Goal: Information Seeking & Learning: Learn about a topic

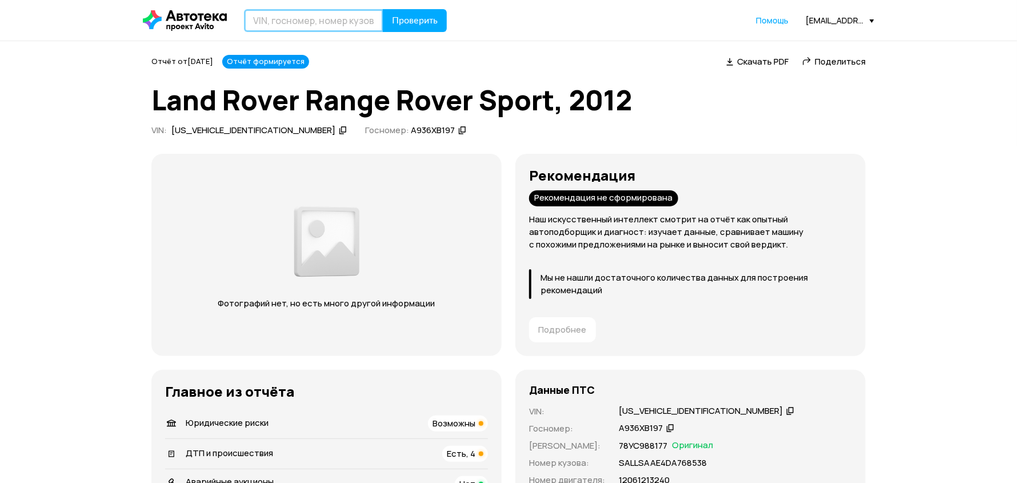
click at [320, 18] on input "text" at bounding box center [313, 20] width 139 height 23
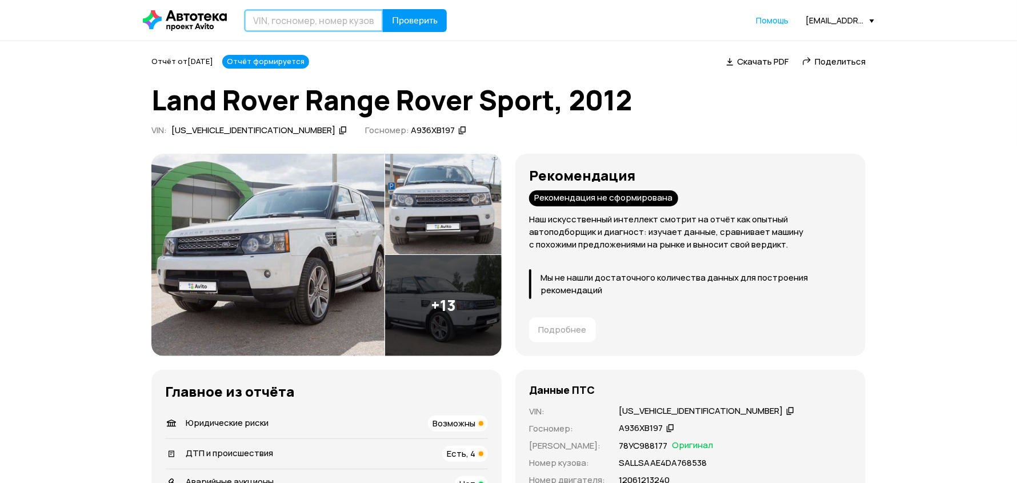
paste input "БМВ Х5 XDRIVE 30D, 2010"
type input "БМВ Х5 XDRIVE 30D, 2010"
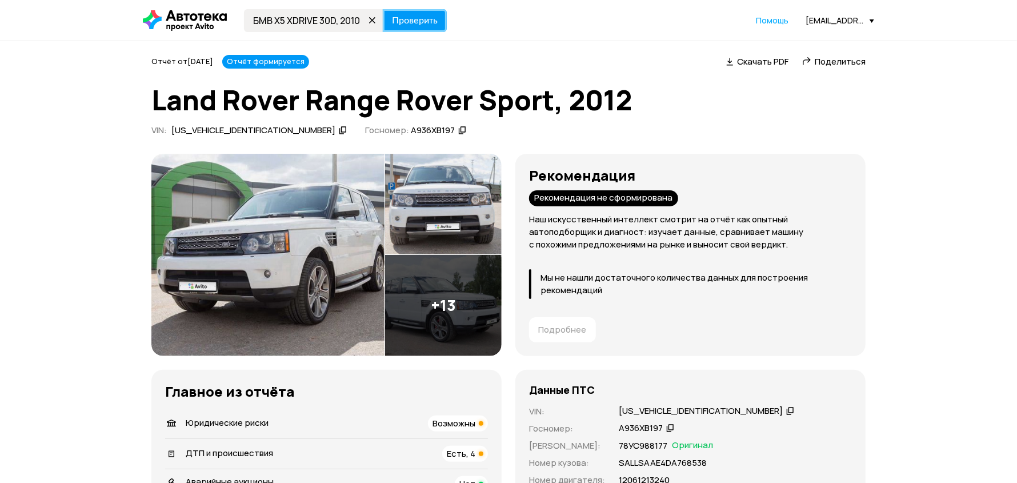
click at [416, 12] on button "Проверить" at bounding box center [415, 20] width 64 height 23
click at [401, 16] on span "Проверить" at bounding box center [415, 20] width 46 height 9
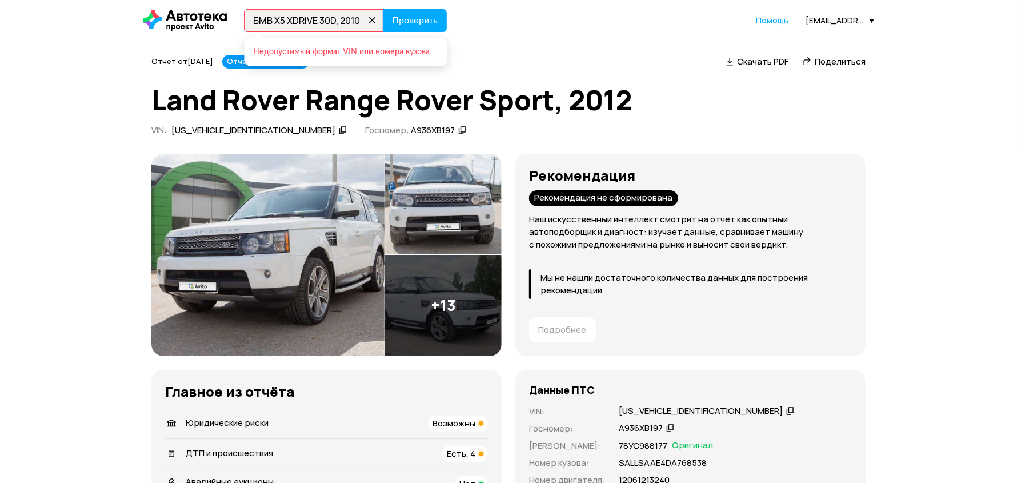
click at [369, 20] on icon at bounding box center [372, 21] width 16 height 16
paste input "[US_VEHICLE_IDENTIFICATION_NUMBER]"
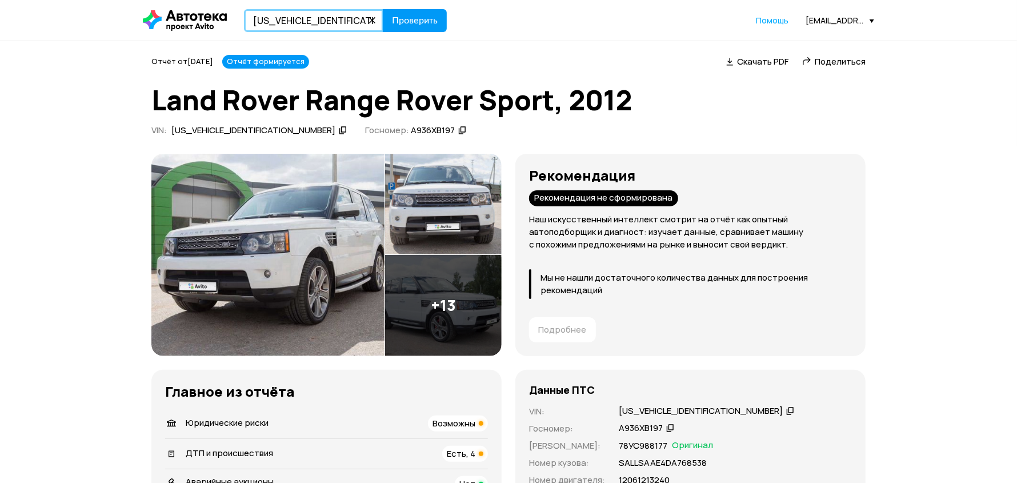
type input "[US_VEHICLE_IDENTIFICATION_NUMBER]"
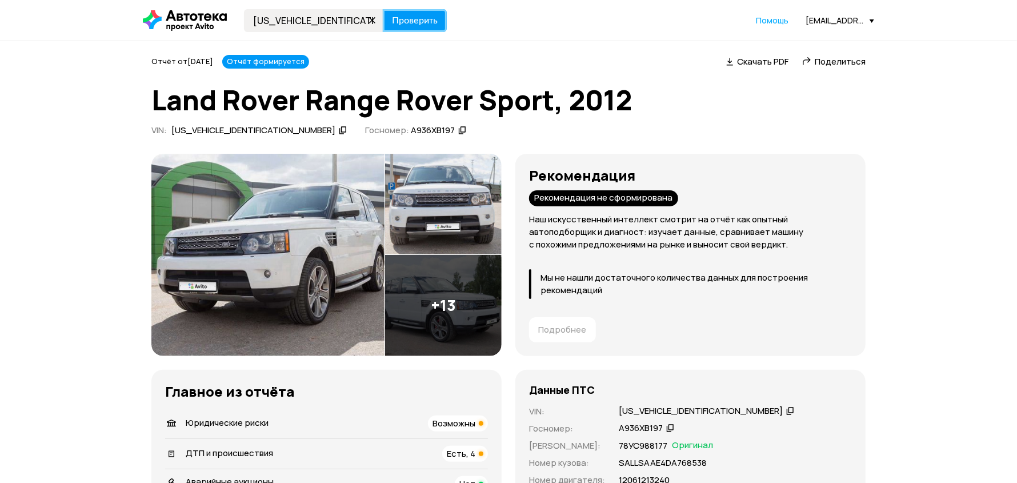
click at [407, 18] on span "Проверить" at bounding box center [415, 20] width 46 height 9
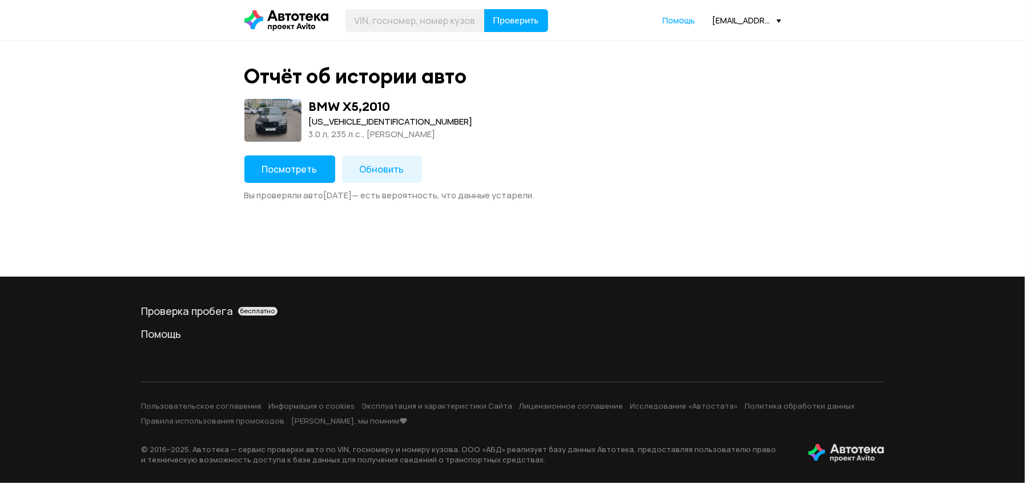
click at [318, 167] on button "Посмотреть" at bounding box center [289, 168] width 91 height 27
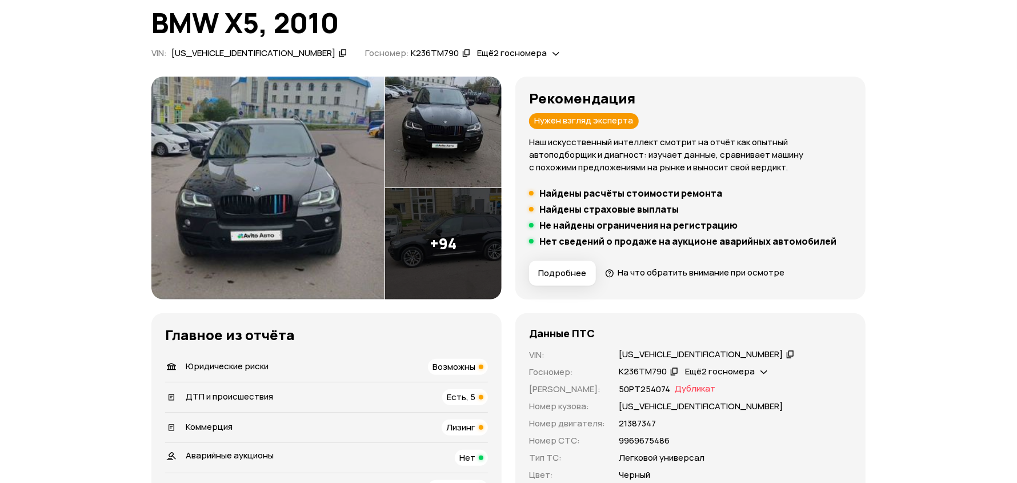
scroll to position [171, 0]
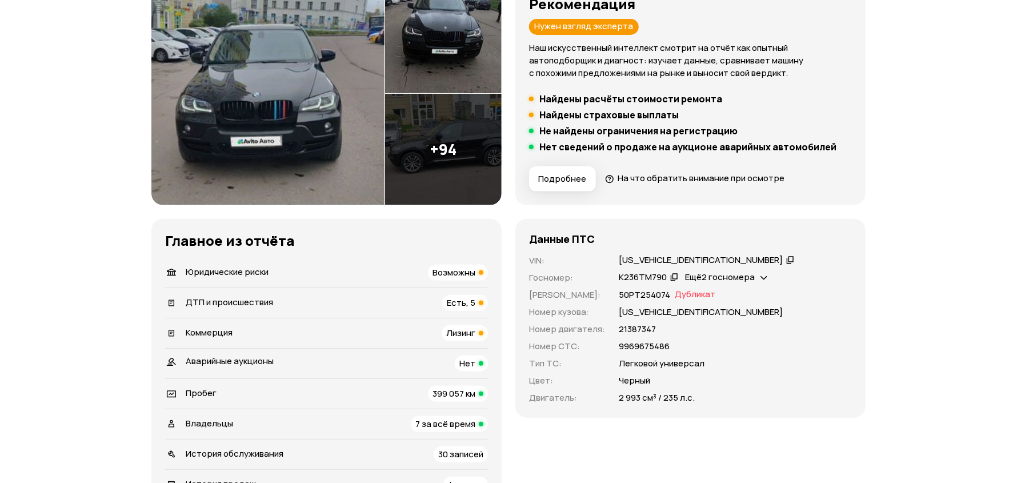
click at [448, 272] on span "Возможны" at bounding box center [453, 272] width 43 height 12
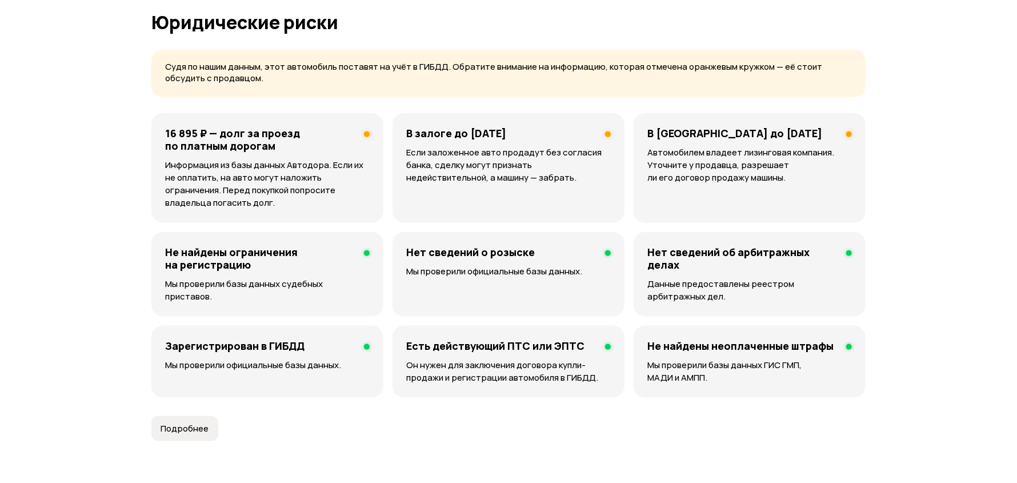
scroll to position [734, 0]
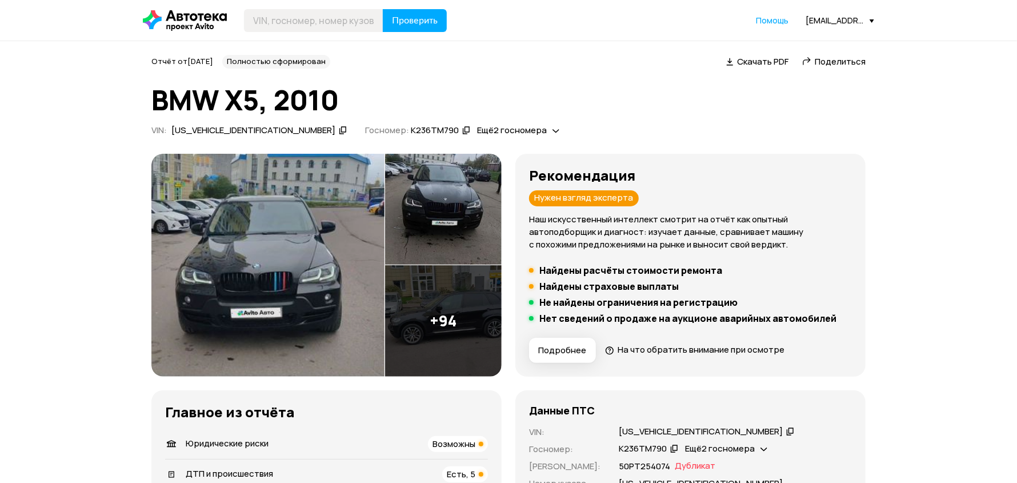
click at [848, 205] on div "Рекомендация Нужен взгляд эксперта Наш искусственный интеллект смотрит на отчёт…" at bounding box center [690, 208] width 323 height 83
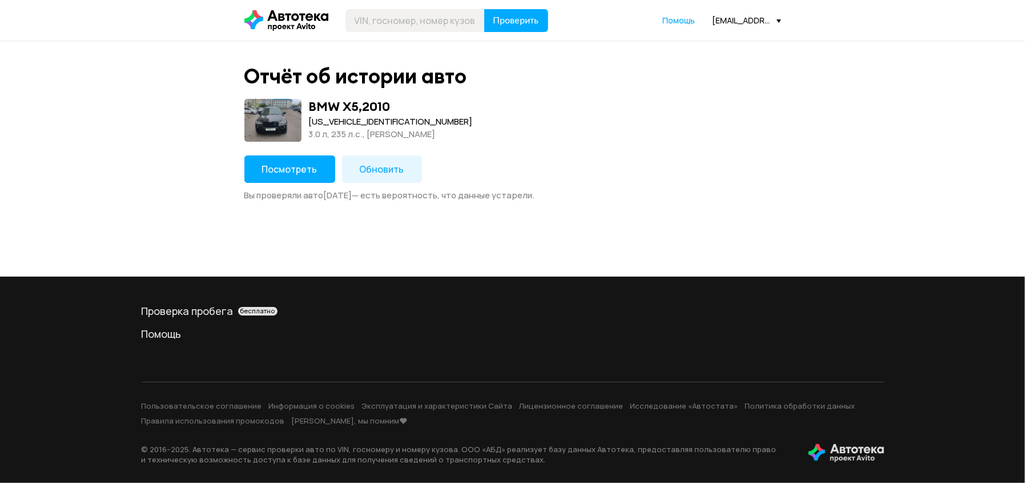
click at [372, 159] on button "Обновить" at bounding box center [382, 168] width 80 height 27
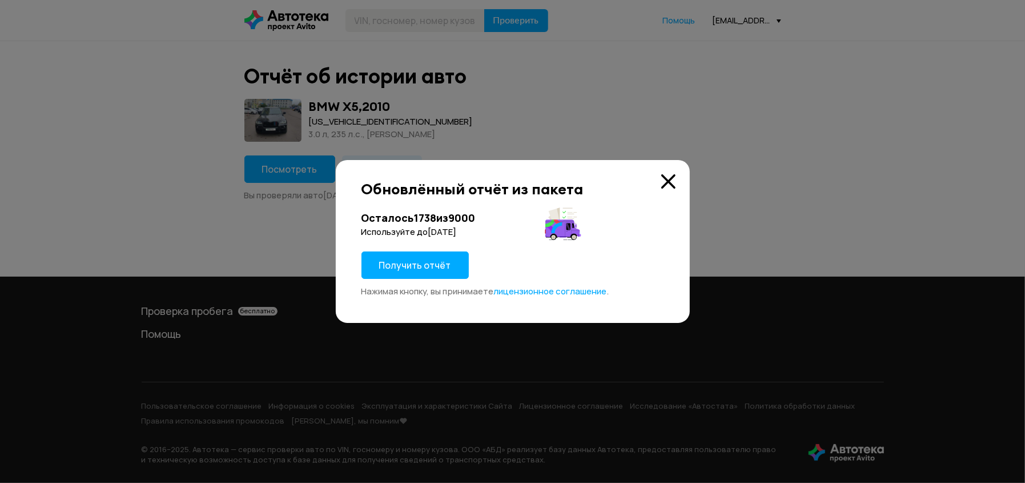
click at [447, 256] on button "Получить отчёт" at bounding box center [414, 264] width 107 height 27
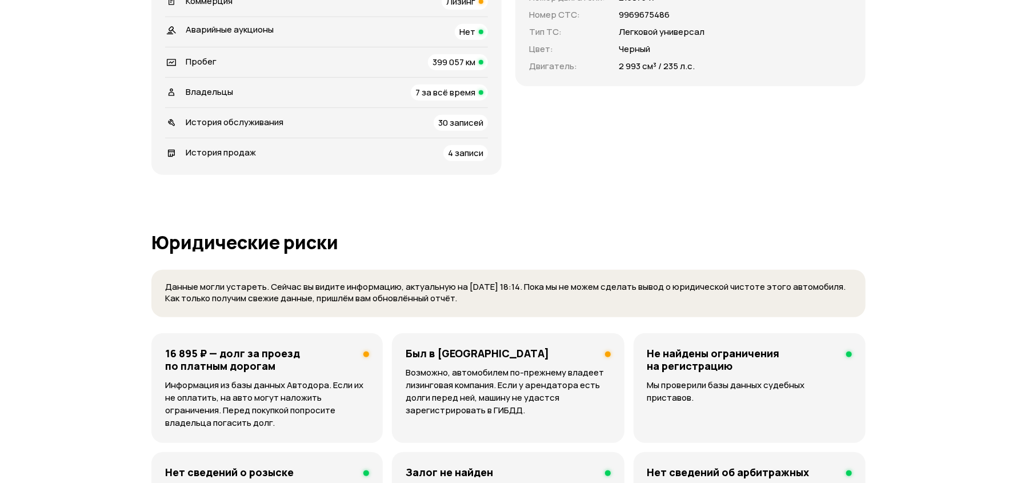
scroll to position [343, 0]
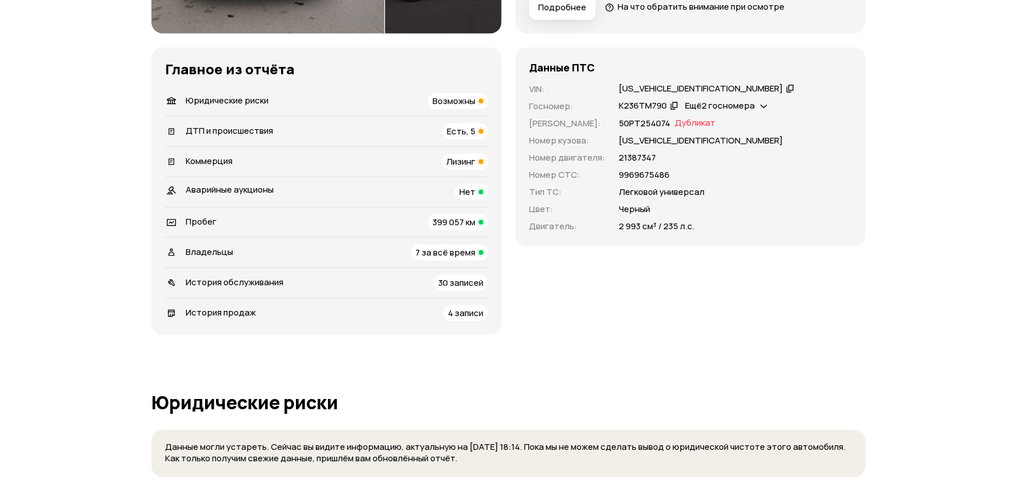
click at [453, 159] on span "Лизинг" at bounding box center [460, 161] width 29 height 12
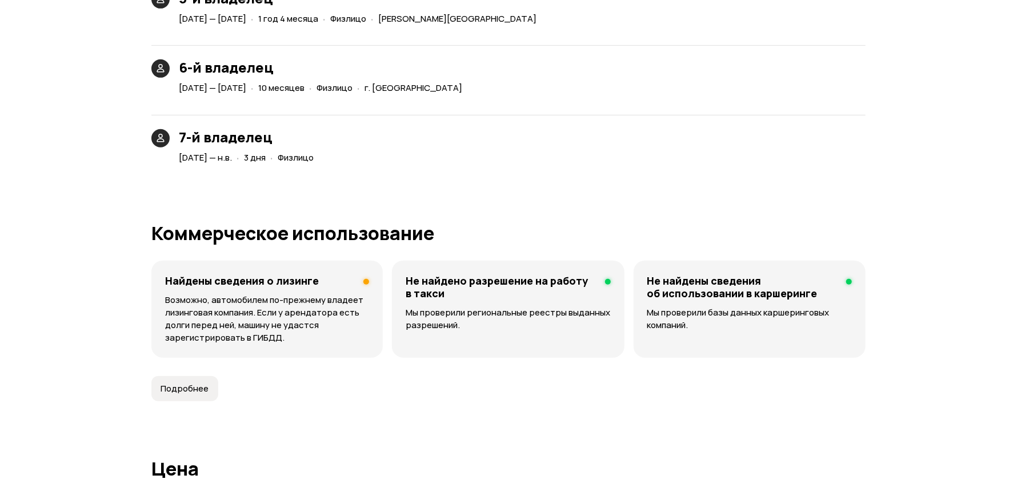
scroll to position [3131, 0]
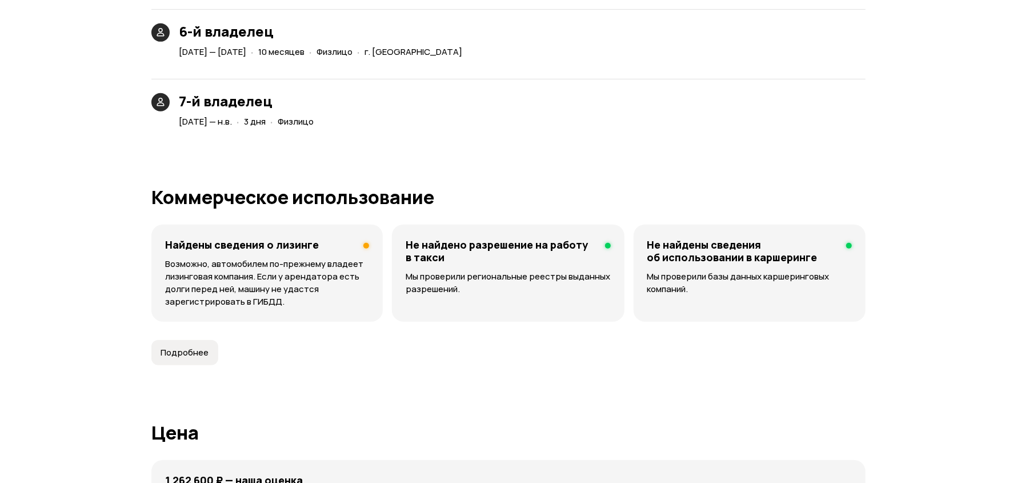
click at [191, 344] on button "Подробнее" at bounding box center [184, 352] width 67 height 25
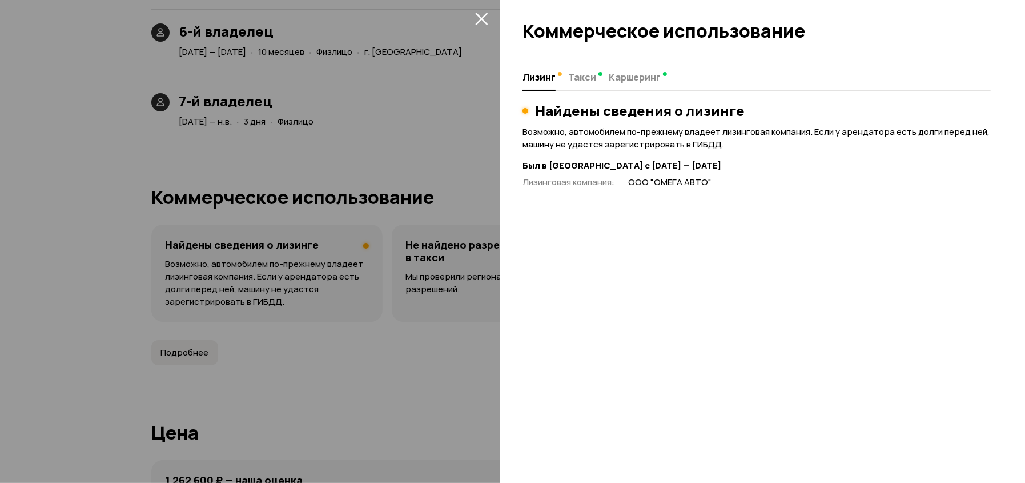
click at [386, 234] on div at bounding box center [512, 241] width 1025 height 483
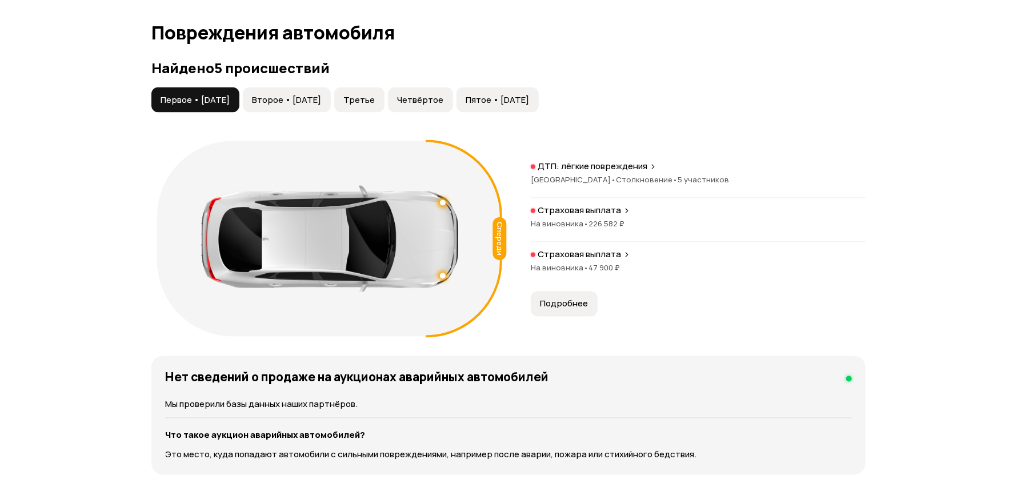
scroll to position [1075, 0]
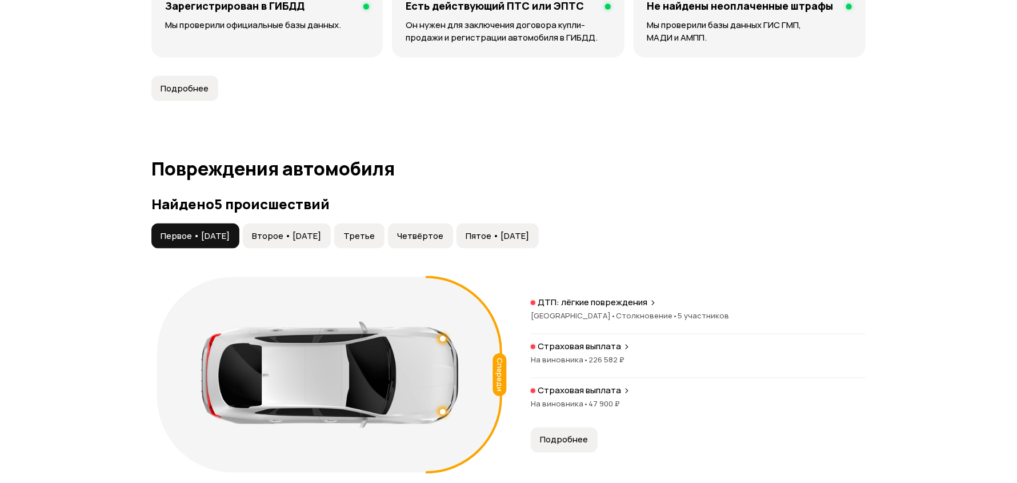
click at [568, 434] on span "Подробнее" at bounding box center [564, 439] width 48 height 11
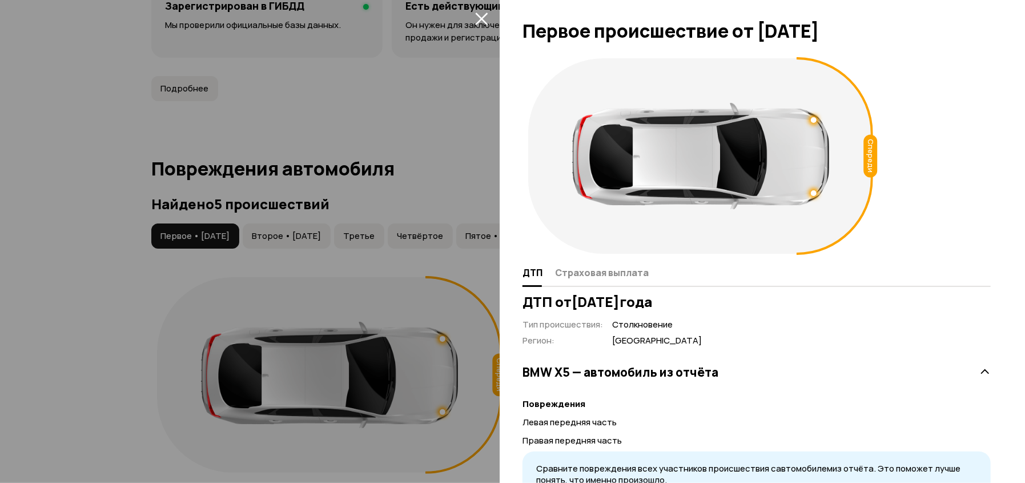
click at [374, 292] on div at bounding box center [512, 241] width 1025 height 483
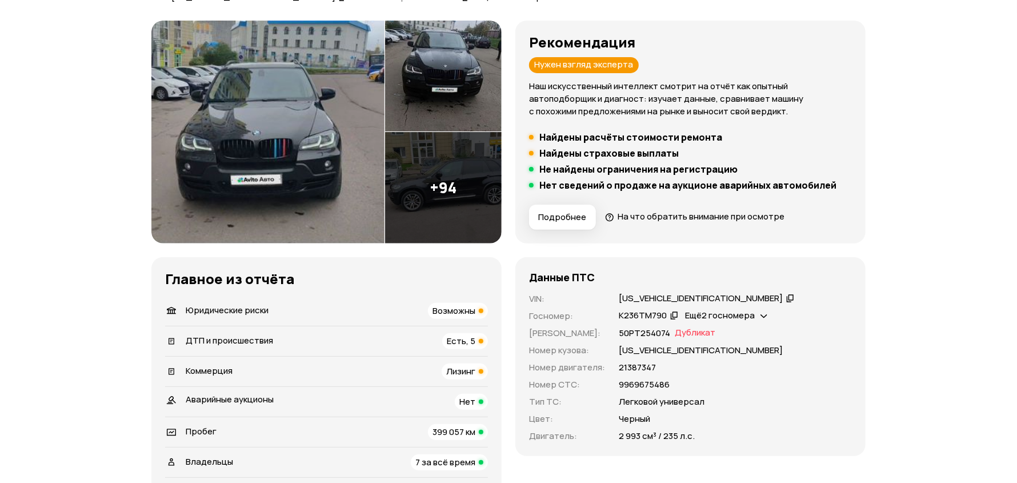
scroll to position [0, 0]
